Goal: Task Accomplishment & Management: Use online tool/utility

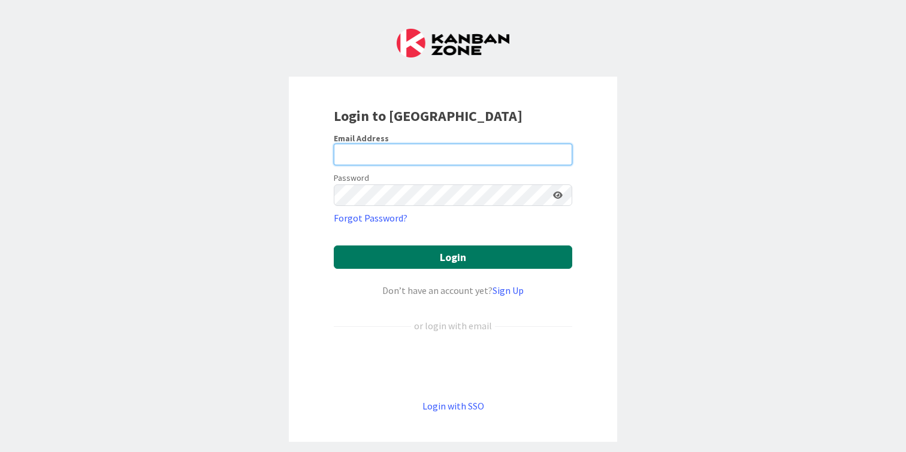
type input "[PERSON_NAME][EMAIL_ADDRESS][DOMAIN_NAME]"
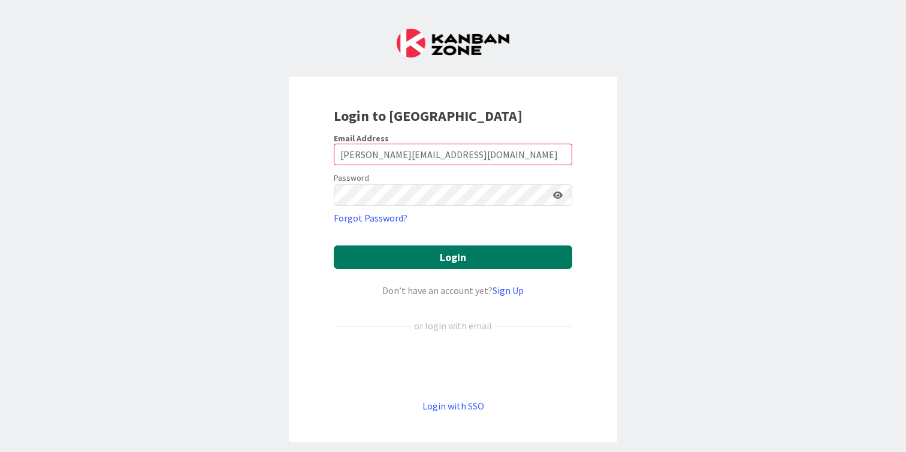
click at [424, 258] on button "Login" at bounding box center [453, 257] width 238 height 23
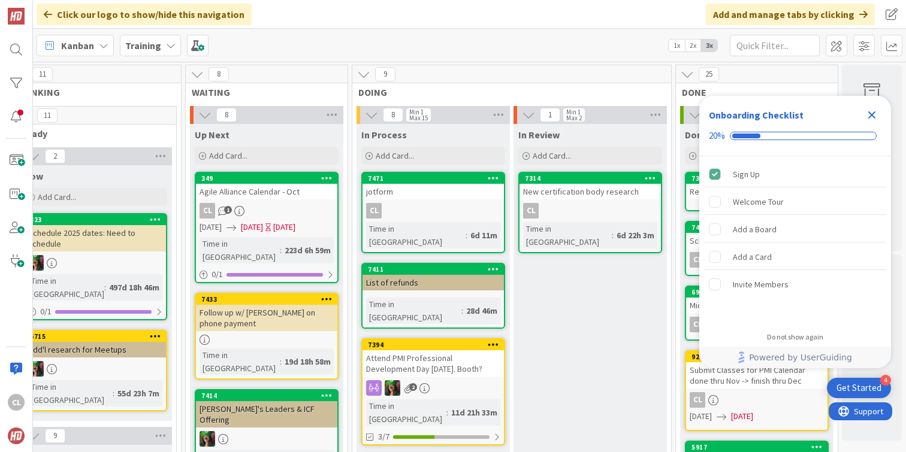
click at [286, 206] on div "CL 1" at bounding box center [266, 211] width 141 height 16
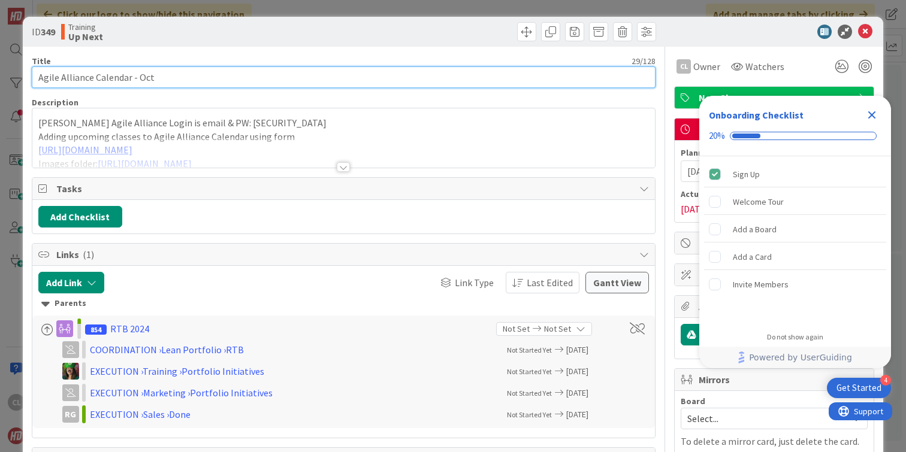
click at [265, 79] on input "Agile Alliance Calendar - Oct" at bounding box center [344, 78] width 624 height 22
type input "Agile Alliance Calendar - Nov"
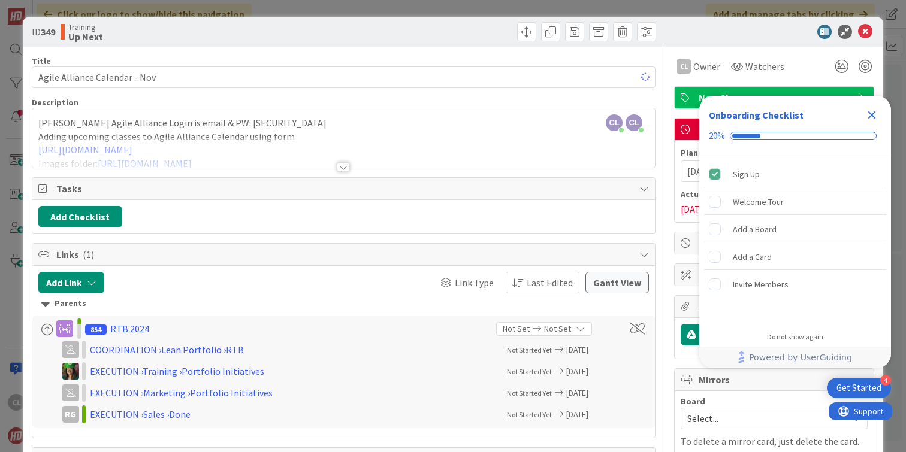
click at [328, 38] on div "Training Up Next" at bounding box center [201, 31] width 280 height 19
click at [865, 32] on icon at bounding box center [865, 32] width 14 height 14
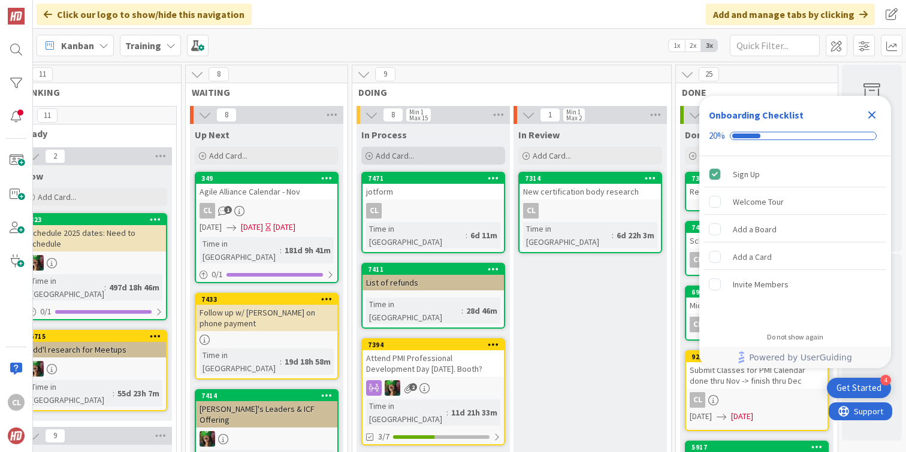
click at [454, 155] on div "Add Card..." at bounding box center [433, 156] width 144 height 18
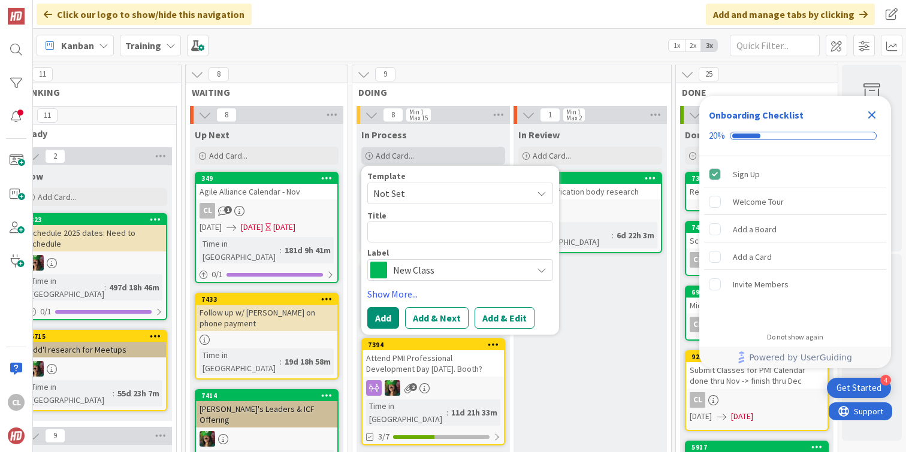
type textarea "x"
type textarea "T"
type textarea "x"
type textarea "Th"
type textarea "x"
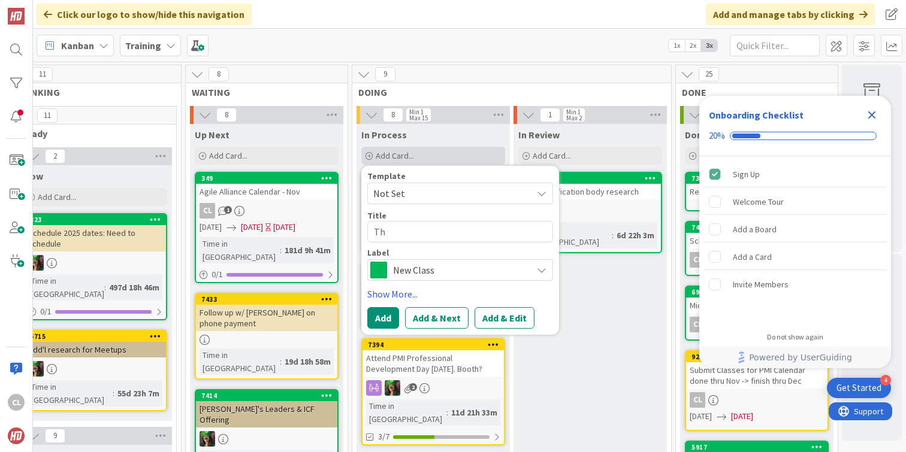
type textarea "Thi"
type textarea "x"
type textarea "Thin"
type textarea "x"
type textarea "Think"
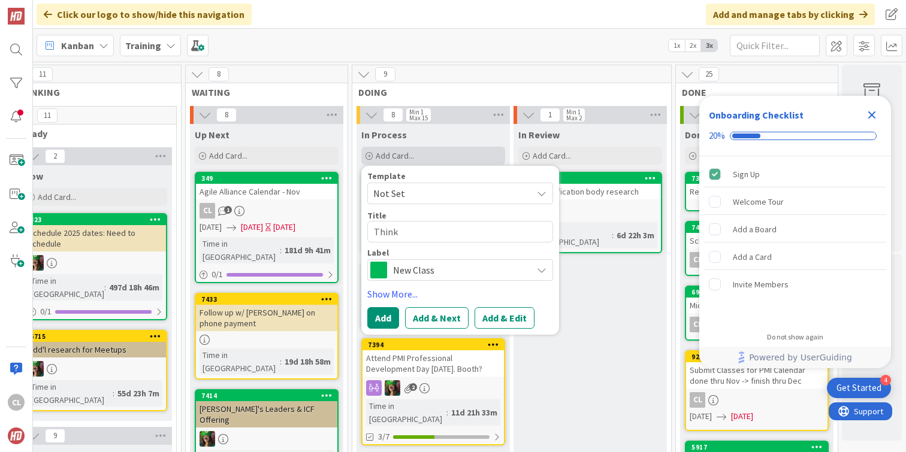
type textarea "x"
type textarea "ThinkL"
type textarea "x"
type textarea "ThinkLo"
type textarea "x"
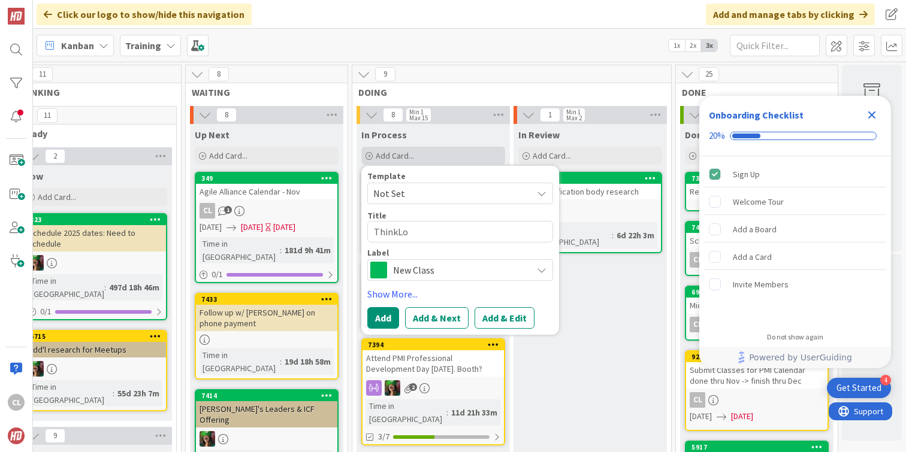
type textarea "ThinkLou"
type textarea "x"
type textarea "ThinkLoud"
type textarea "x"
type textarea "ThinkLoude"
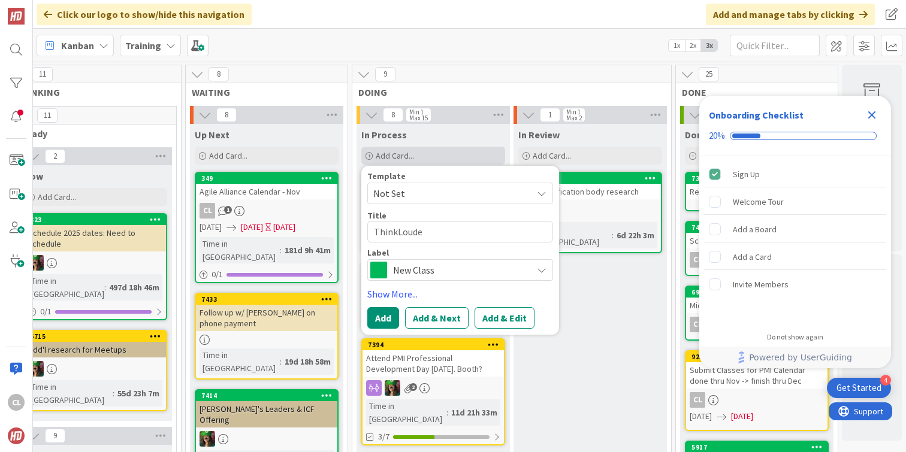
type textarea "x"
type textarea "ThinkLouder"
type textarea "x"
type textarea "ThinkLouder"
type textarea "x"
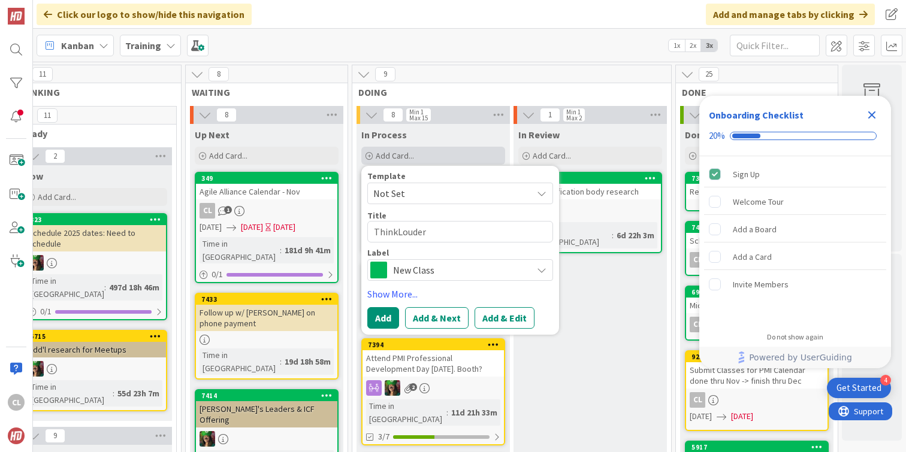
type textarea "ThinkLouder a"
type textarea "x"
type textarea "ThinkLouder al"
type textarea "x"
type textarea "ThinkLouder ala"
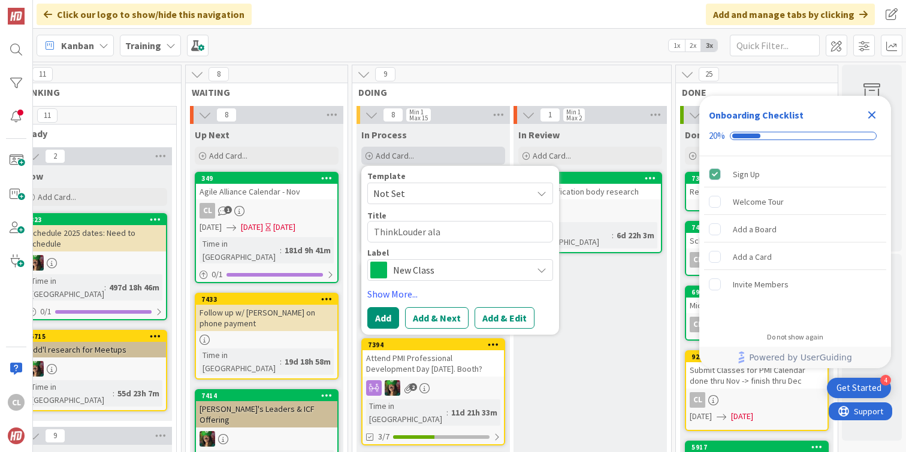
type textarea "x"
type textarea "ThinkLouder al"
type textarea "x"
type textarea "ThinkLouder a"
type textarea "x"
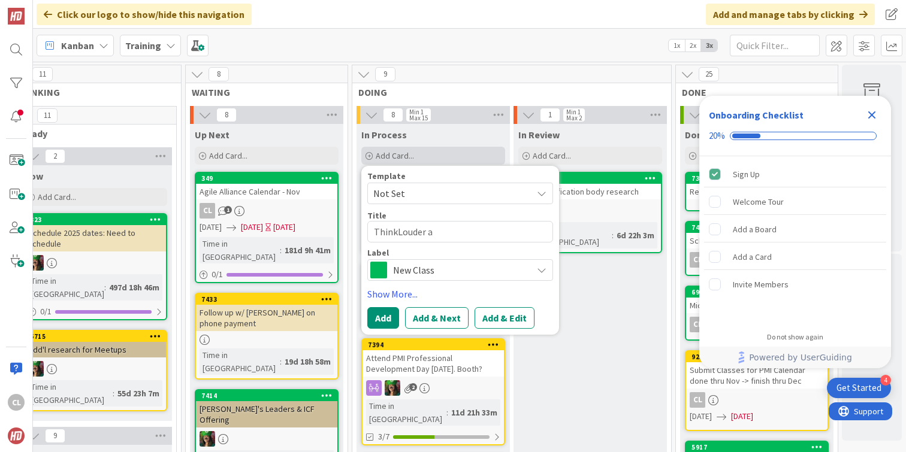
type textarea "ThinkLouder an"
type textarea "x"
type textarea "ThinkLouder [PERSON_NAME]"
type textarea "x"
type textarea "ThinkLouder anal"
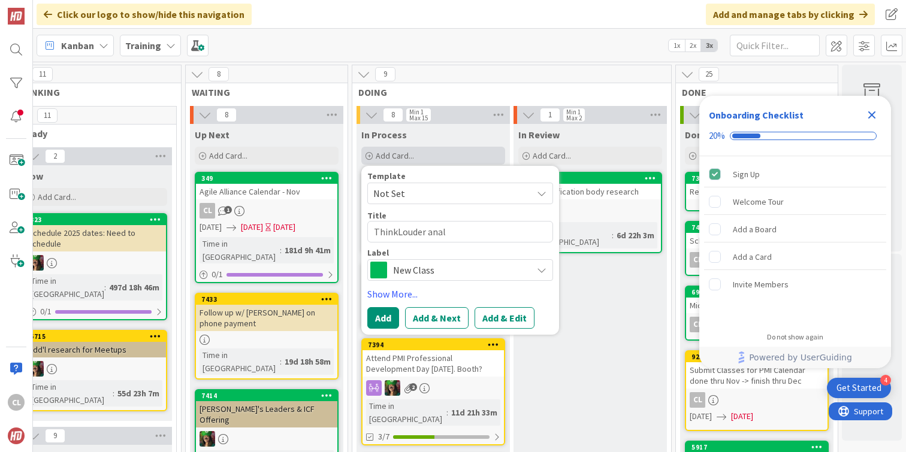
type textarea "x"
type textarea "ThinkLouder analy"
type textarea "x"
type textarea "ThinkLouder analys"
type textarea "x"
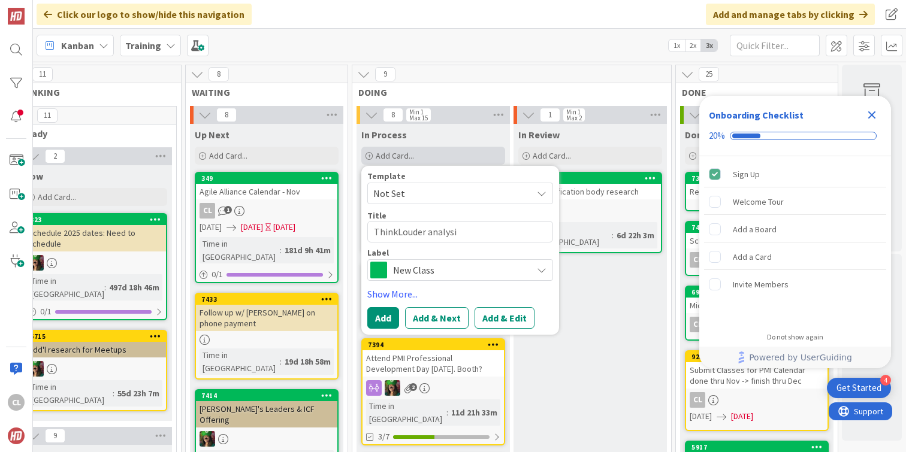
type textarea "ThinkLouder analysis"
type textarea "x"
type textarea "ThinkLouder analysis"
click at [380, 316] on button "Add" at bounding box center [383, 318] width 32 height 22
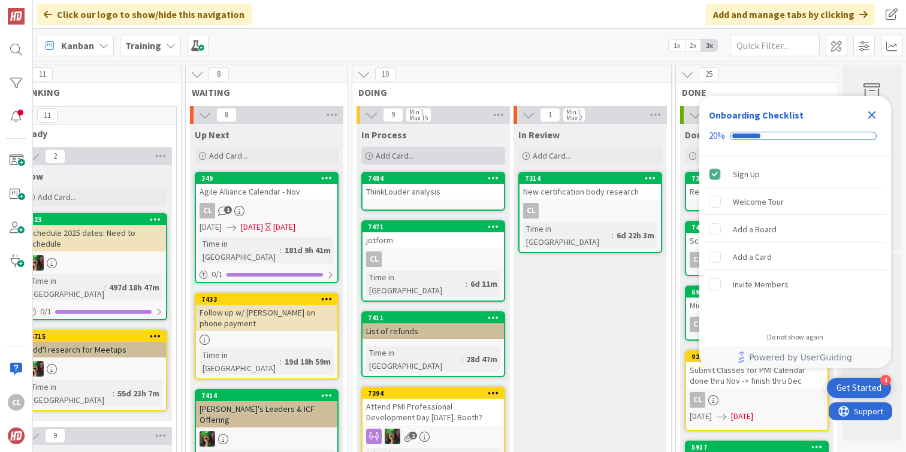
click at [415, 158] on div "Add Card..." at bounding box center [433, 156] width 144 height 18
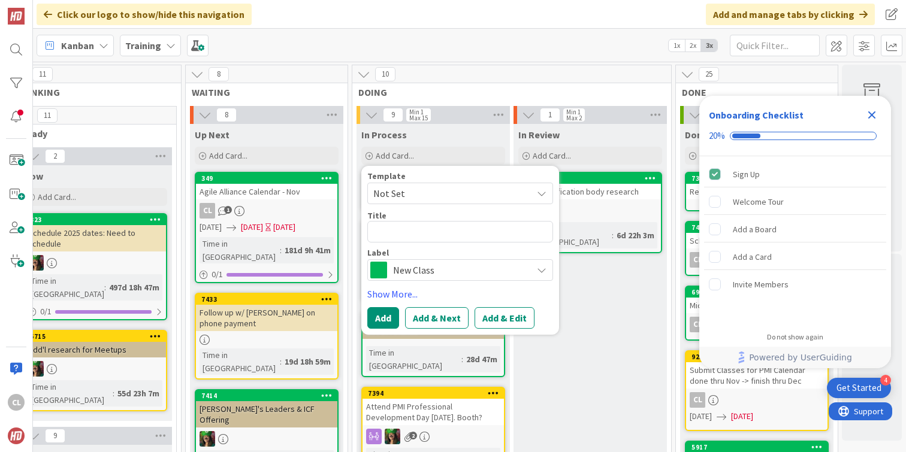
click at [403, 98] on div "10 DOING" at bounding box center [511, 82] width 319 height 35
